Goal: Information Seeking & Learning: Check status

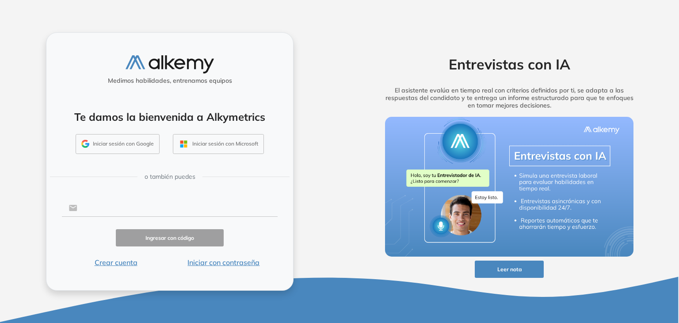
click at [142, 210] on input "text" at bounding box center [177, 207] width 200 height 17
type input "**********"
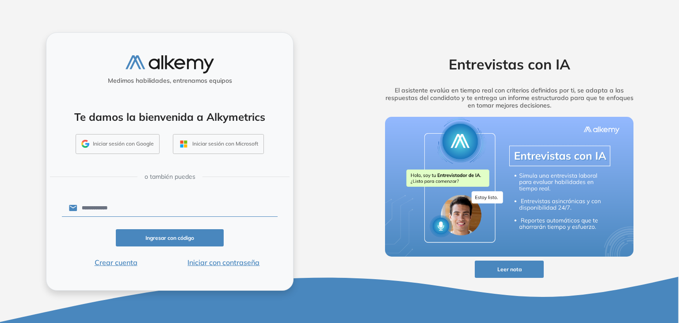
click at [235, 262] on button "Iniciar con contraseña" at bounding box center [224, 262] width 108 height 11
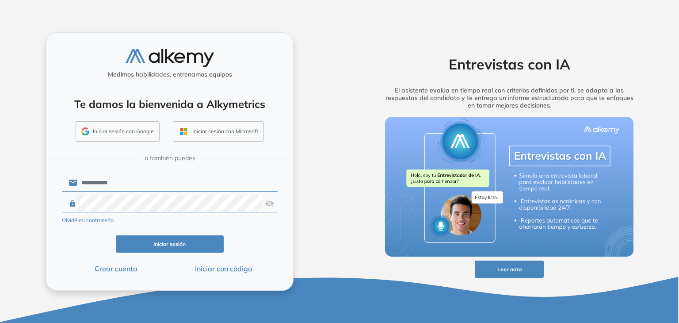
click at [272, 202] on img at bounding box center [269, 203] width 9 height 17
click at [191, 246] on button "Iniciar sesión" at bounding box center [170, 243] width 108 height 17
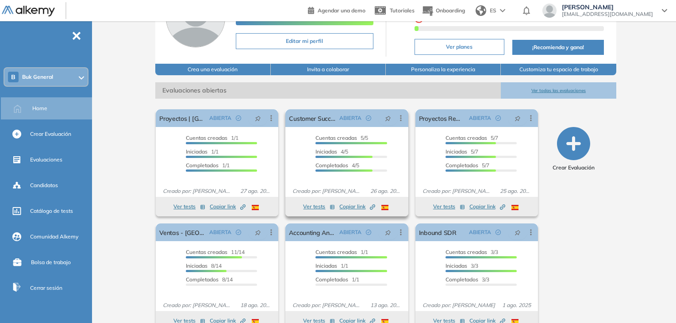
scroll to position [88, 0]
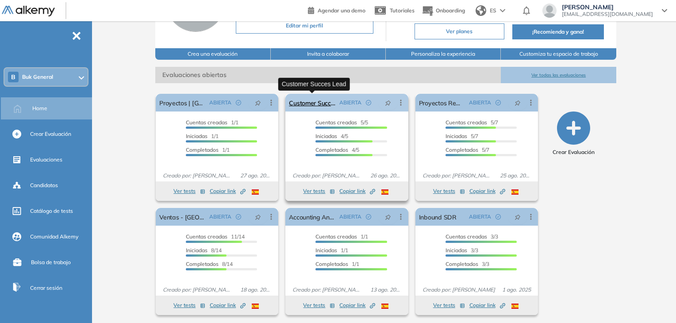
click at [309, 99] on link "Customer Succes Lead" at bounding box center [312, 103] width 46 height 18
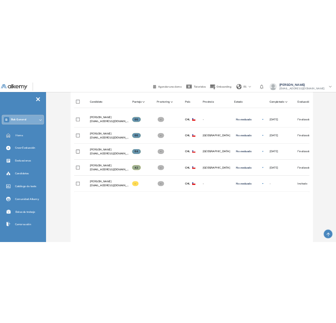
scroll to position [218, 0]
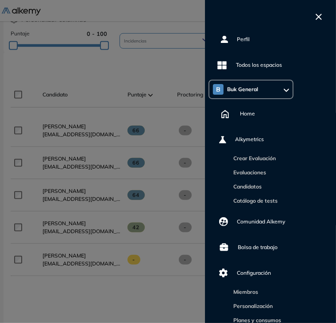
drag, startPoint x: 172, startPoint y: 72, endPoint x: 275, endPoint y: 7, distance: 121.4
click at [173, 72] on div at bounding box center [168, 161] width 336 height 323
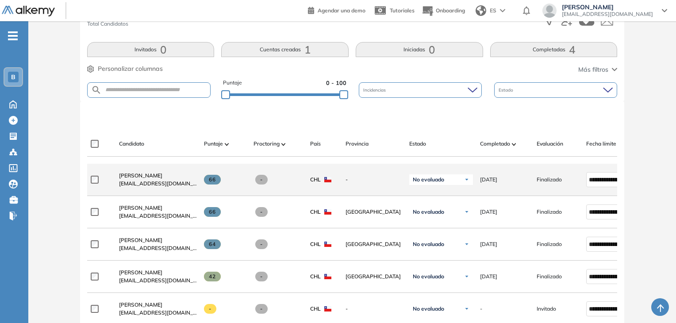
scroll to position [173, 0]
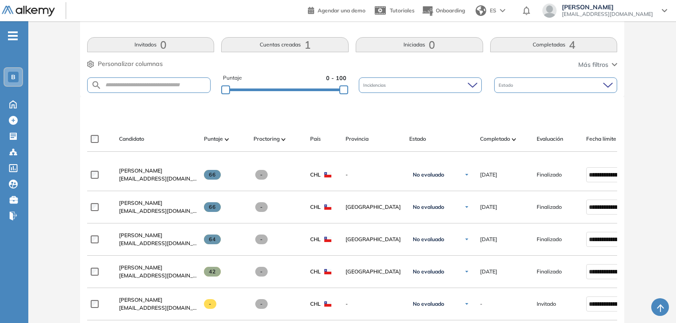
click at [283, 143] on div at bounding box center [283, 139] width 4 height 11
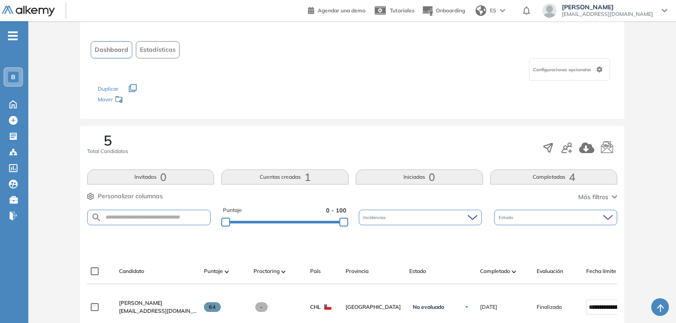
scroll to position [41, 0]
click at [118, 51] on span "Dashboard" at bounding box center [112, 50] width 34 height 9
click at [164, 53] on span "Estadísticas" at bounding box center [158, 50] width 36 height 9
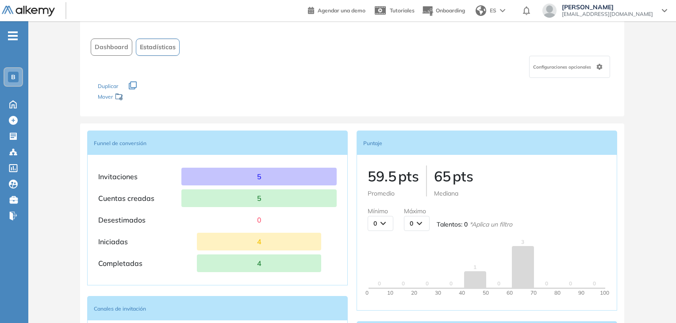
scroll to position [0, 0]
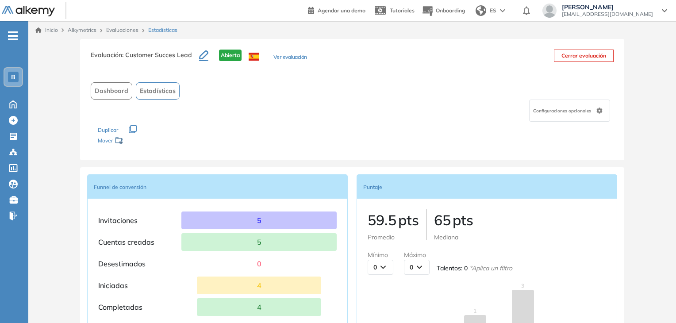
click at [127, 86] on button "Dashboard" at bounding box center [112, 90] width 42 height 17
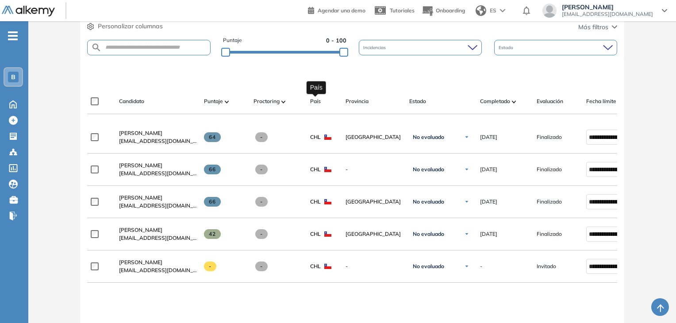
scroll to position [265, 0]
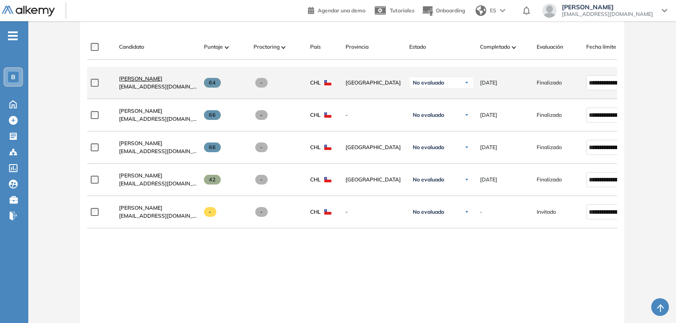
click at [145, 82] on span "Cristian Morales" at bounding box center [140, 78] width 43 height 7
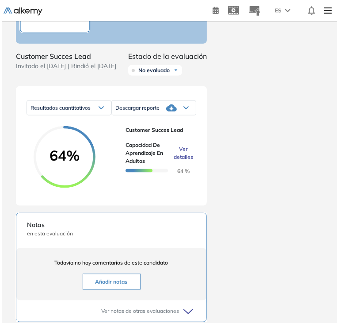
scroll to position [531, 0]
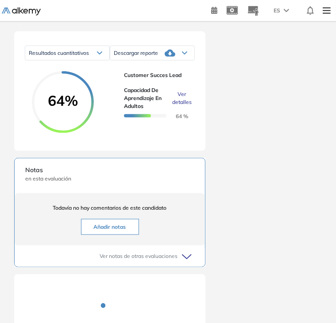
click at [182, 106] on span "Ver detalles" at bounding box center [181, 98] width 19 height 16
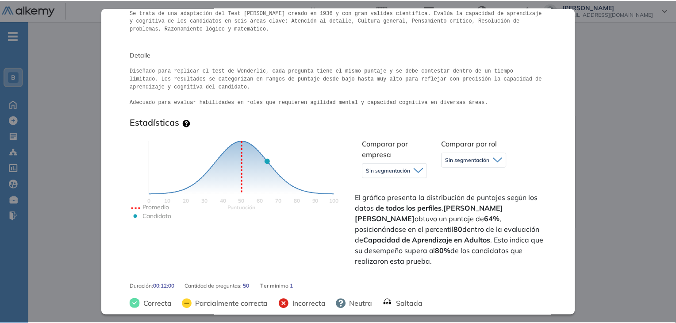
scroll to position [139, 0]
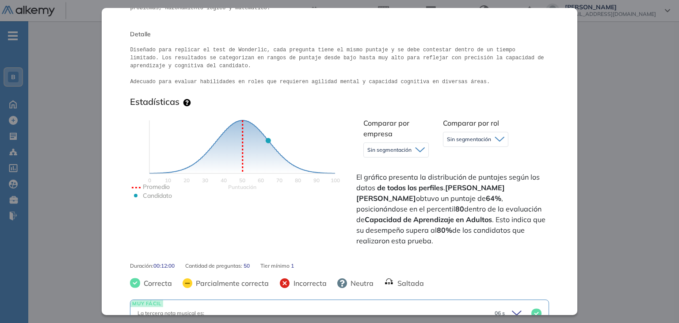
click at [584, 185] on div "Inicio Alkymetrics Evaluaciones Dashboard Candidato Capacidad de Aprendizaje en…" at bounding box center [353, 76] width 651 height 493
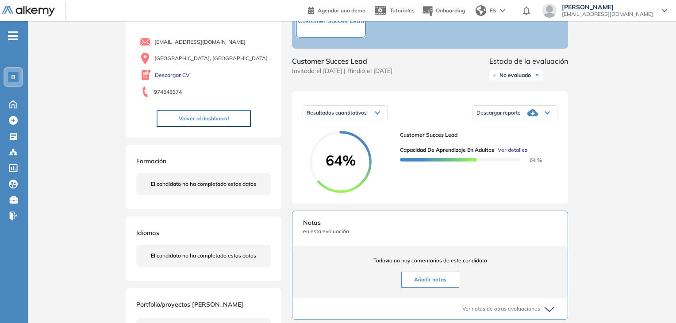
scroll to position [0, 0]
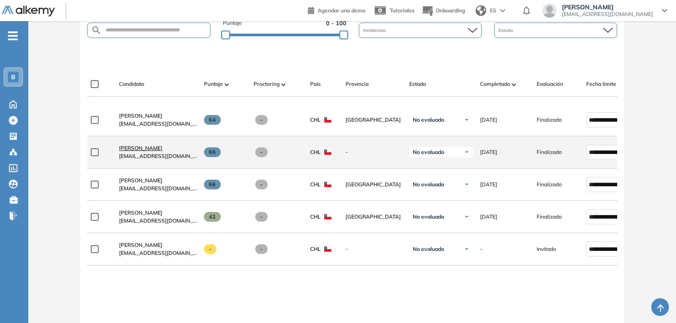
scroll to position [229, 0]
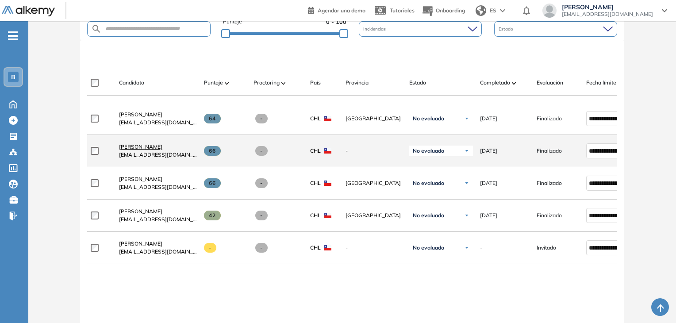
click at [144, 149] on span "Ana Lucía Rodríguez" at bounding box center [140, 146] width 43 height 7
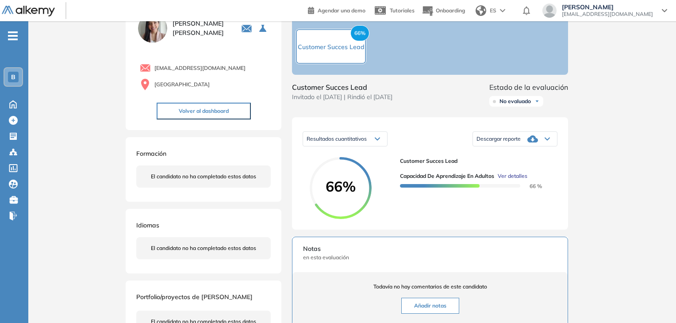
scroll to position [88, 0]
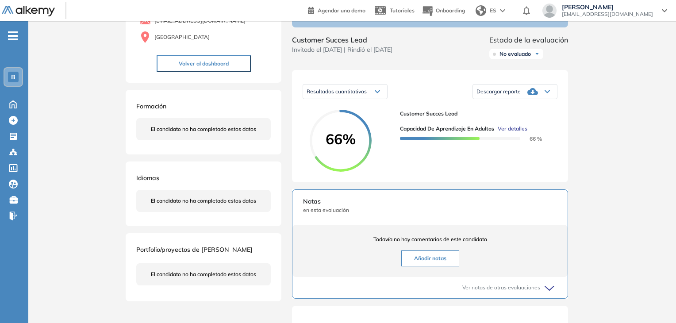
click at [517, 133] on span "Ver detalles" at bounding box center [512, 129] width 30 height 8
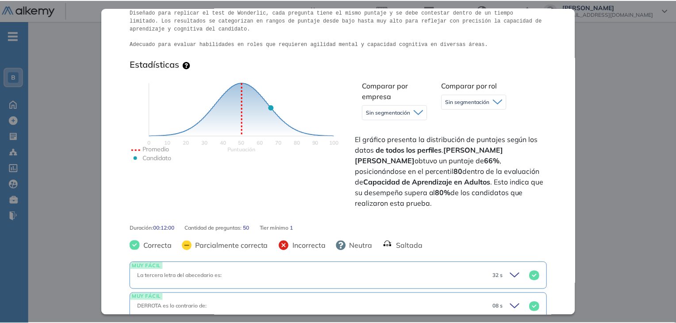
scroll to position [200, 0]
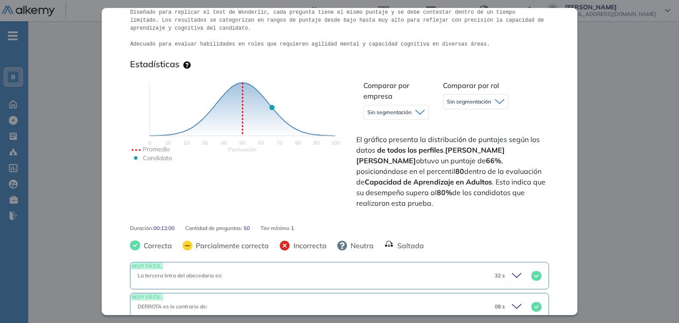
click at [604, 160] on div "Inicio Alkymetrics Evaluaciones Dashboard Candidato Capacidad de Aprendizaje en…" at bounding box center [353, 76] width 651 height 493
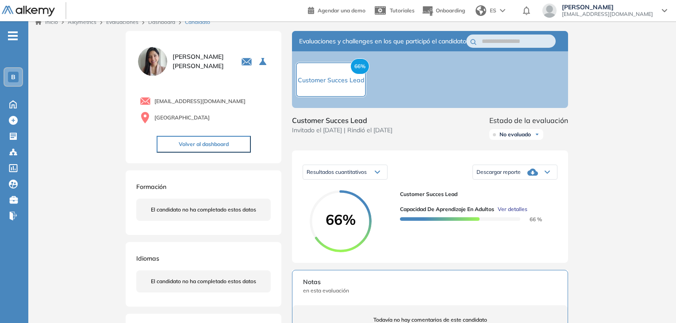
scroll to position [0, 0]
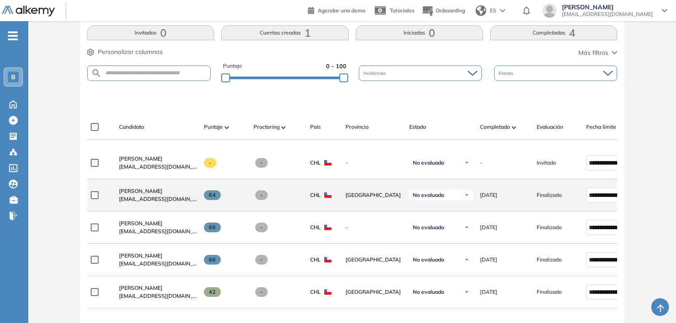
scroll to position [229, 0]
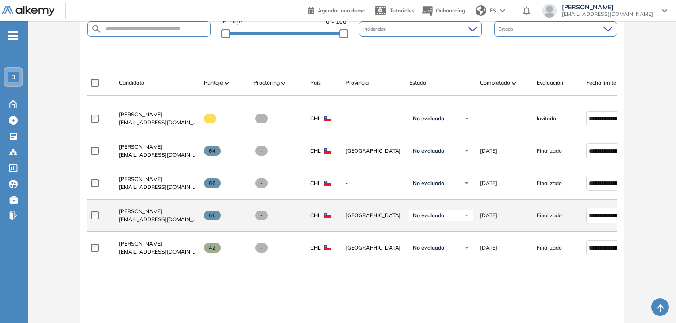
click at [141, 213] on span "Nicolás López" at bounding box center [140, 211] width 43 height 7
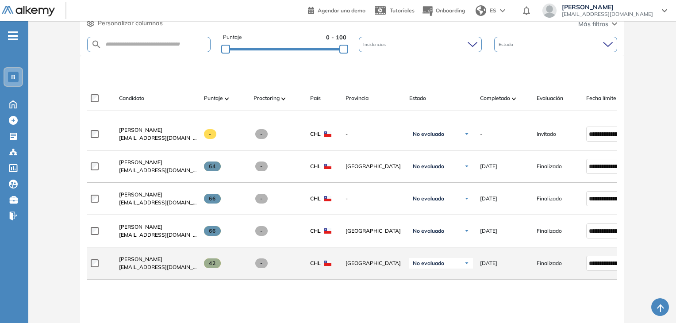
scroll to position [229, 0]
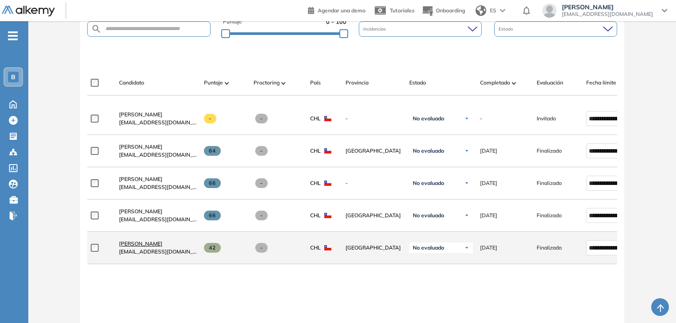
click at [128, 246] on span "Daniela H" at bounding box center [140, 243] width 43 height 7
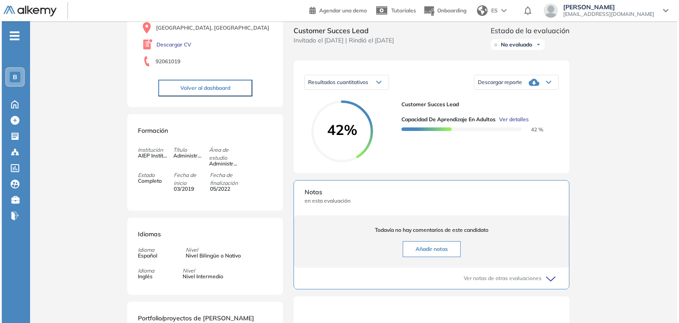
scroll to position [133, 0]
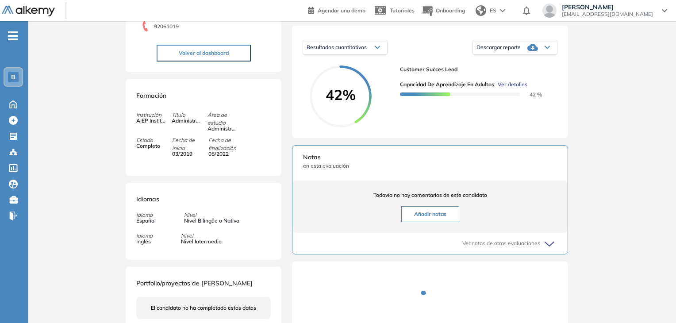
click at [519, 88] on span "Ver detalles" at bounding box center [512, 84] width 30 height 8
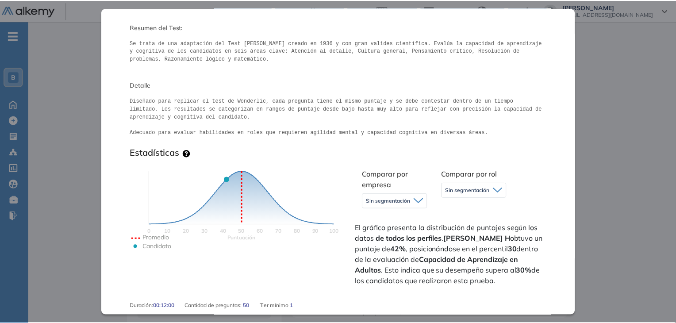
scroll to position [0, 0]
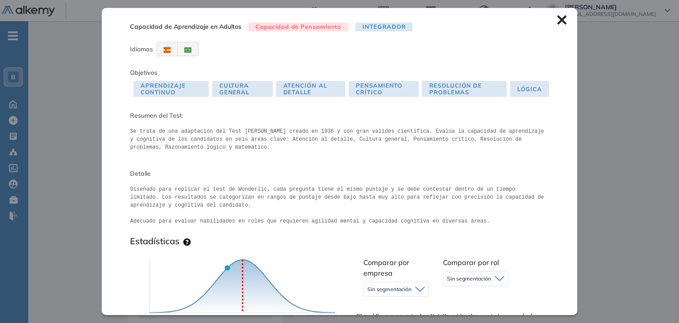
click at [620, 84] on div "Inicio Alkymetrics Evaluaciones Dashboard Candidato Capacidad de Aprendizaje en…" at bounding box center [353, 135] width 651 height 493
